Goal: Navigation & Orientation: Find specific page/section

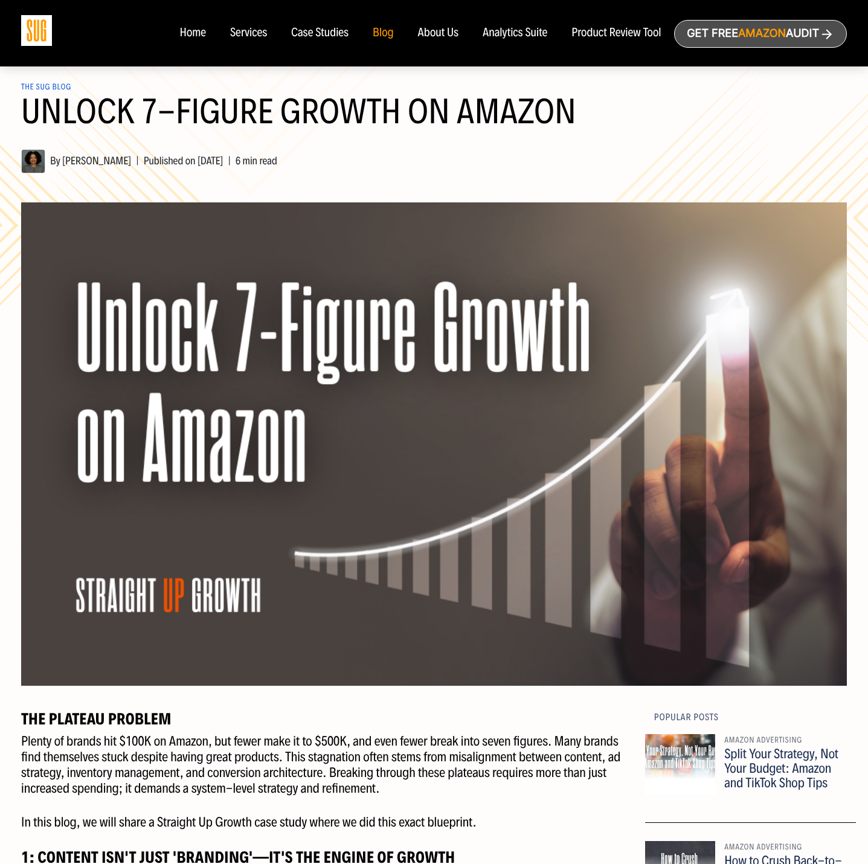
click at [187, 33] on div "Home" at bounding box center [192, 33] width 26 height 13
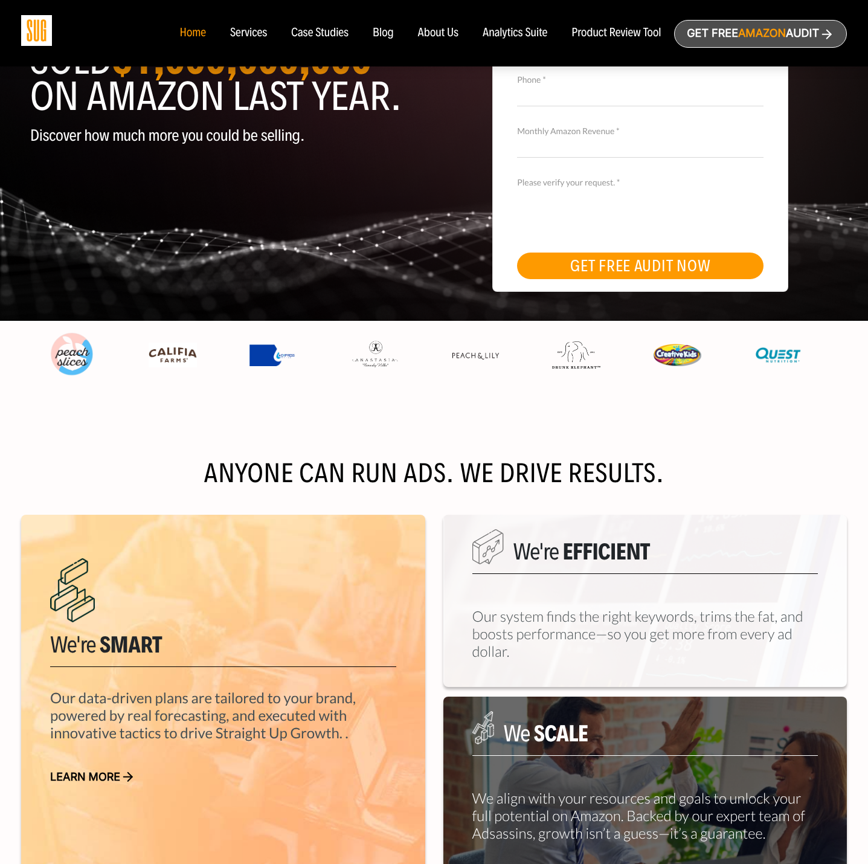
scroll to position [302, 0]
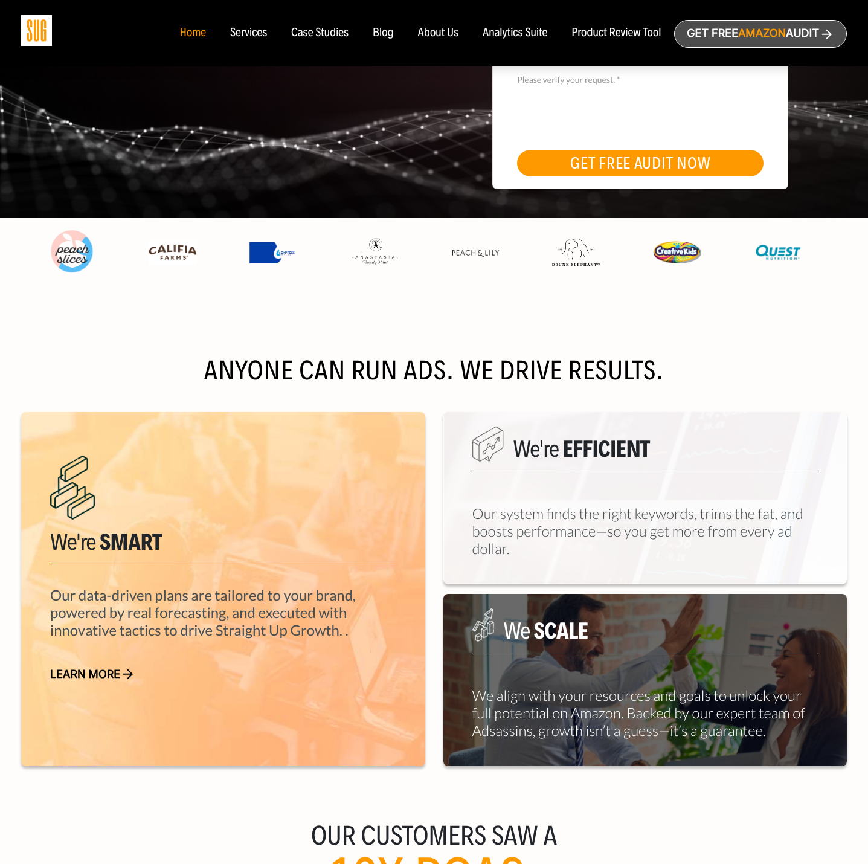
click at [248, 33] on div "Services" at bounding box center [248, 33] width 37 height 13
